Goal: Navigation & Orientation: Understand site structure

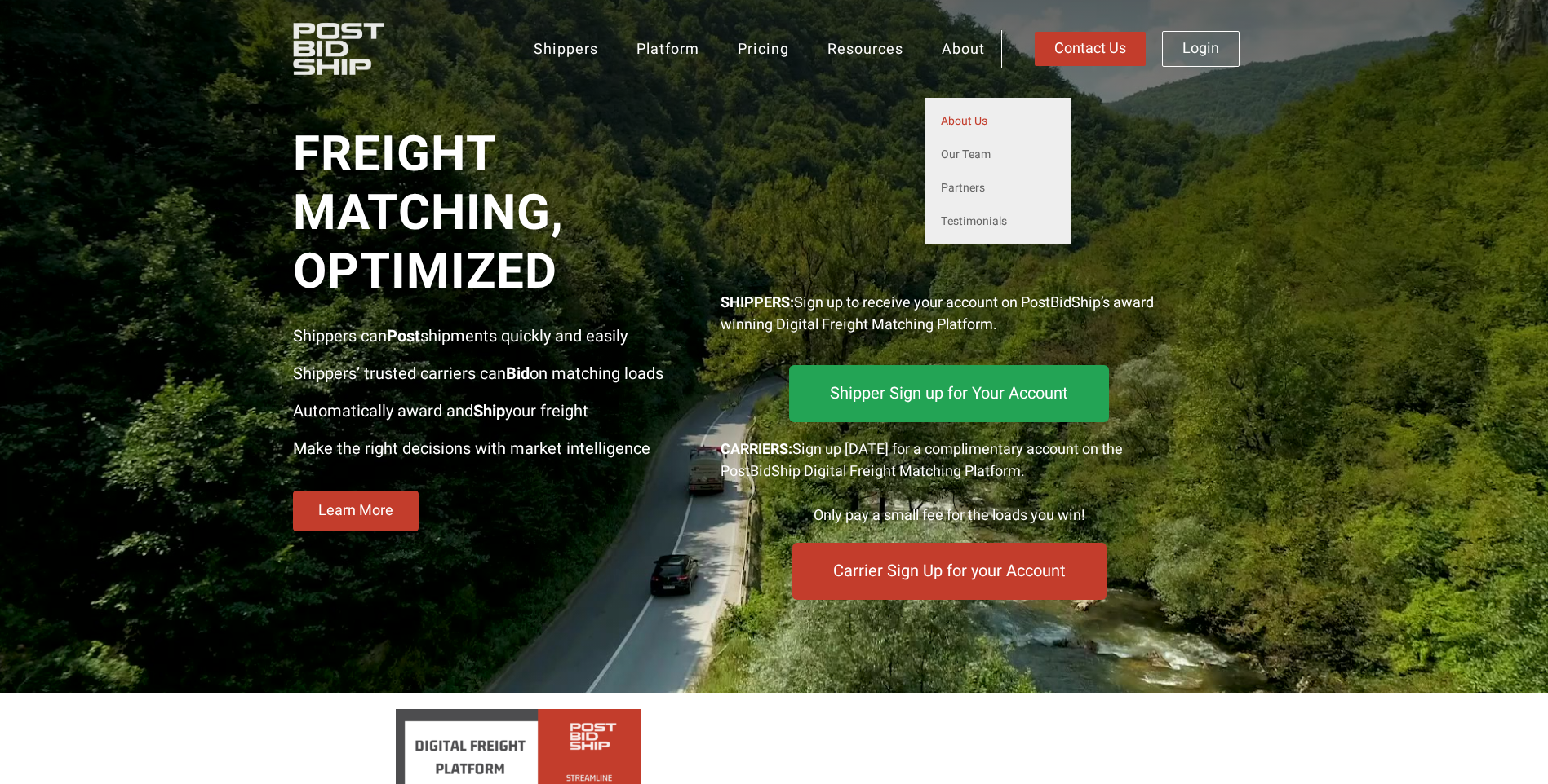
click at [955, 123] on link "About Us" at bounding box center [997, 121] width 147 height 34
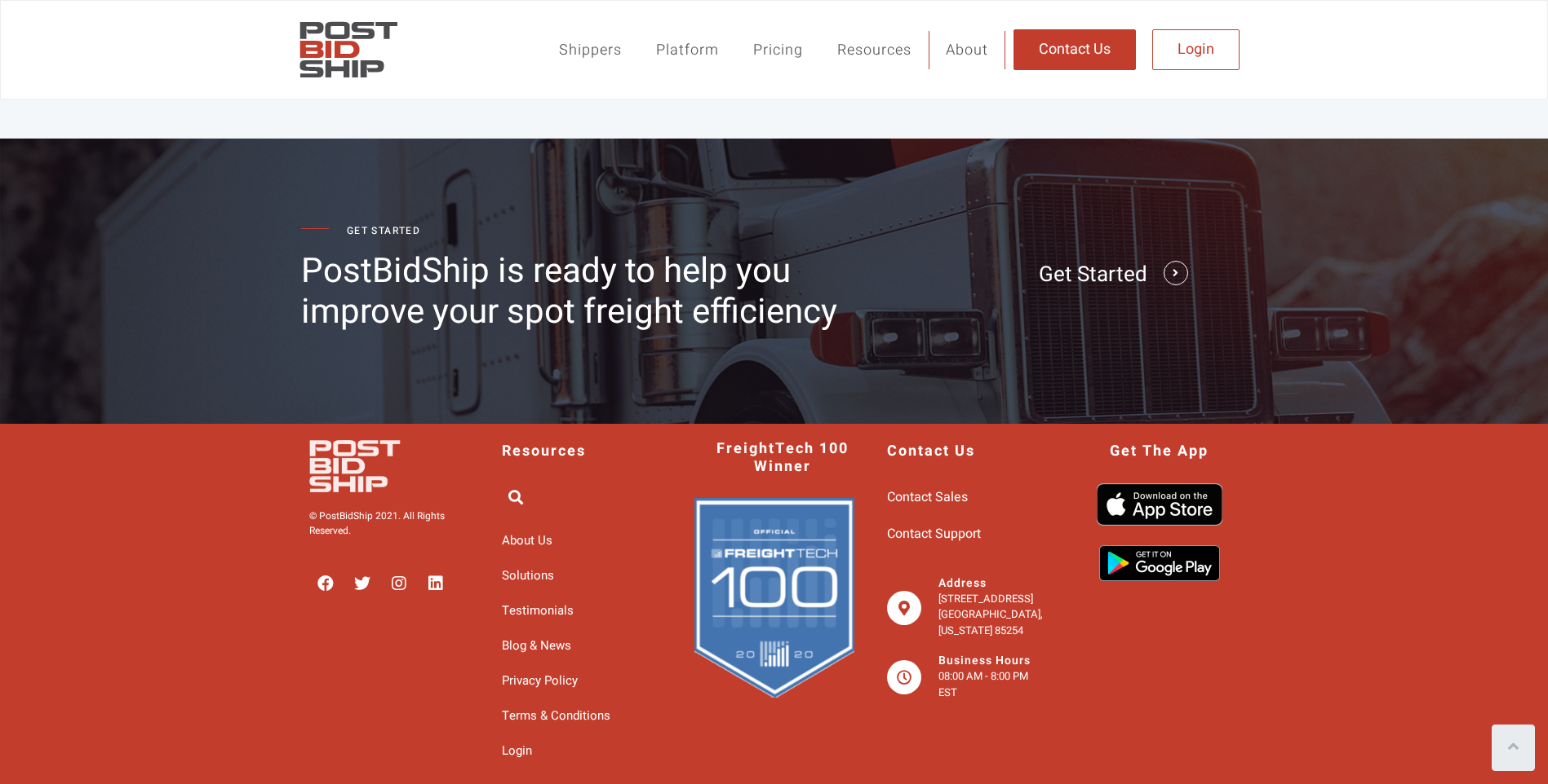
scroll to position [2716, 0]
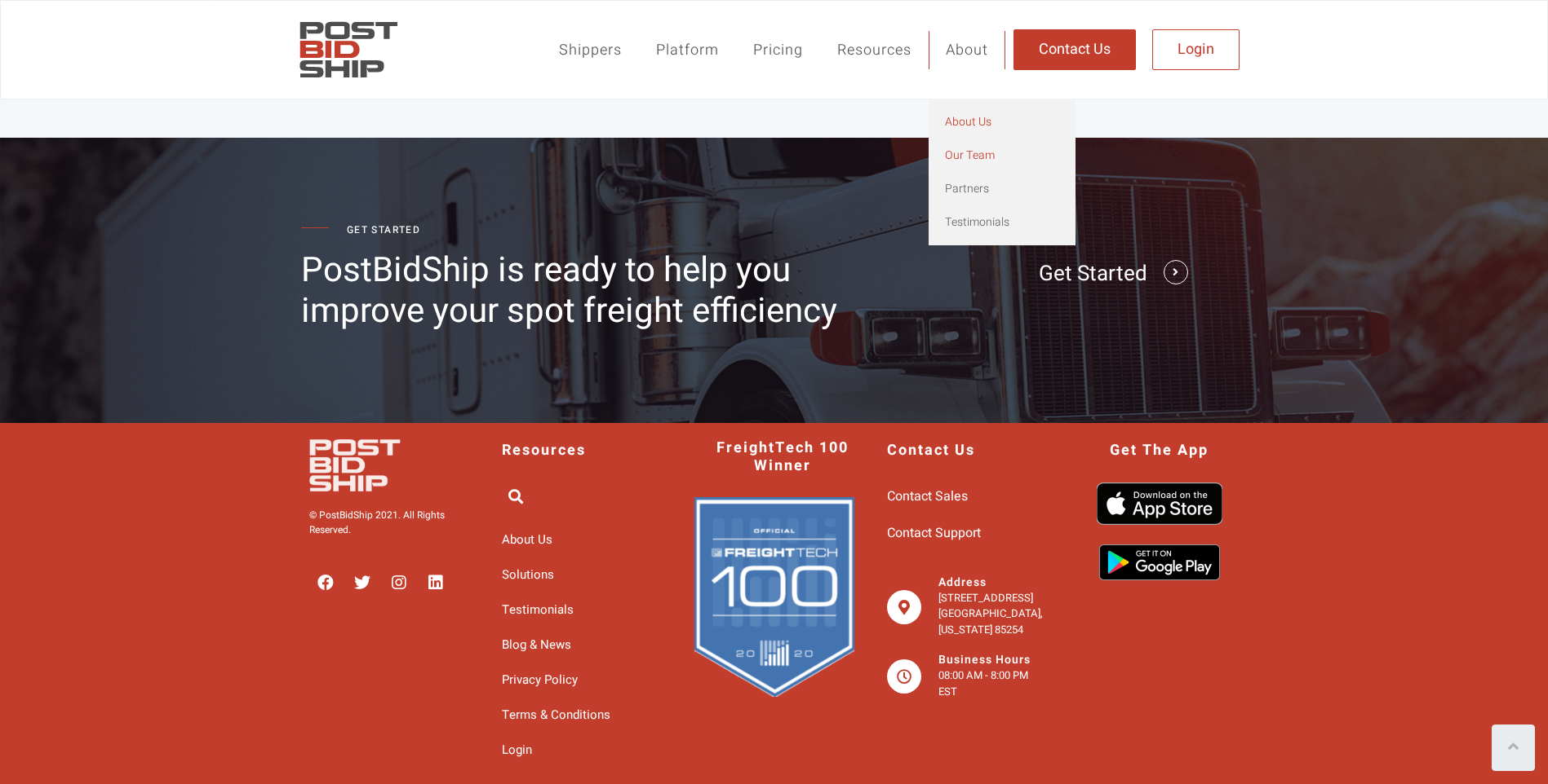
click at [972, 156] on link "Our Team" at bounding box center [1002, 155] width 147 height 34
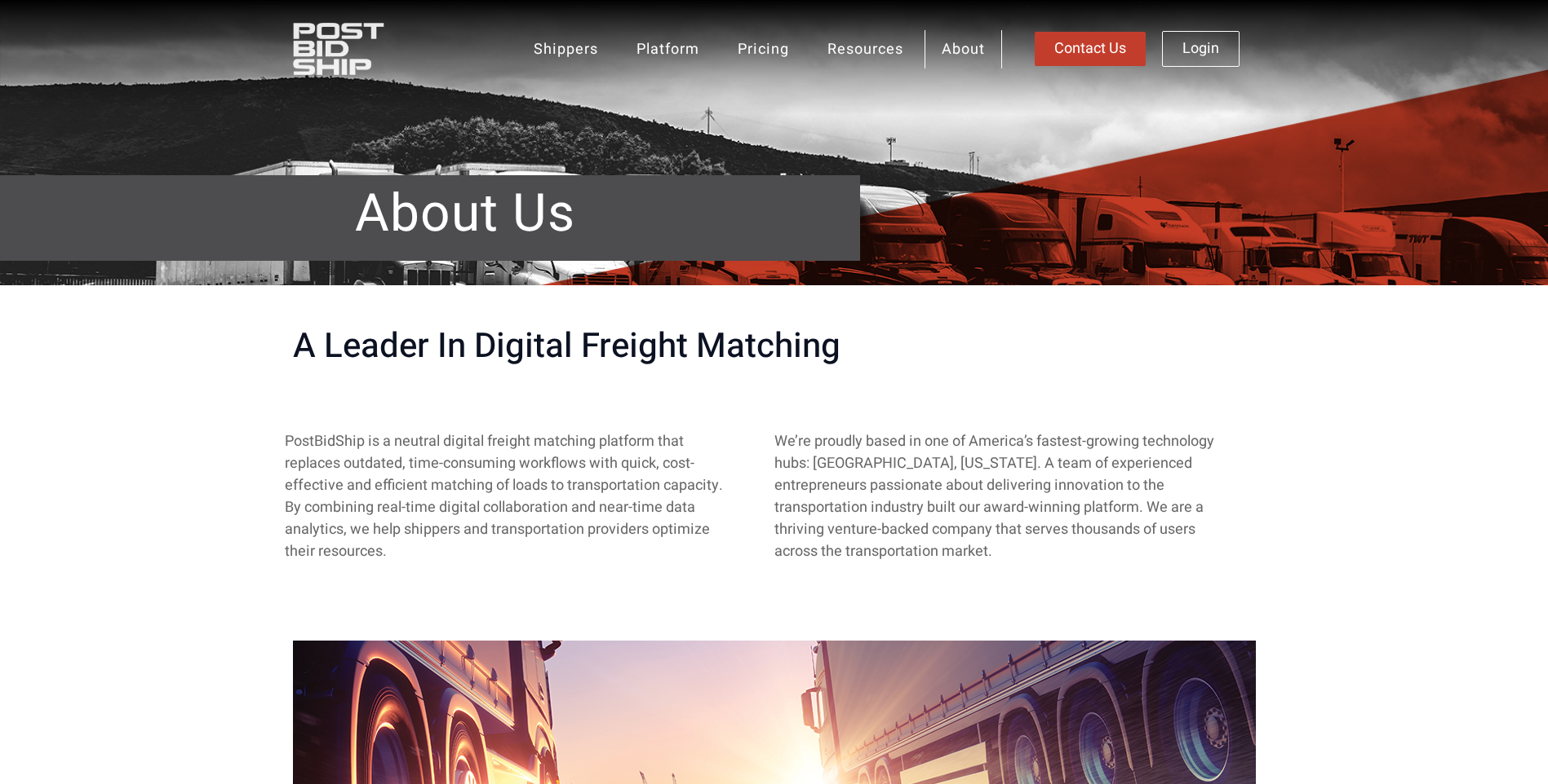
scroll to position [2716, 0]
